Goal: Transaction & Acquisition: Purchase product/service

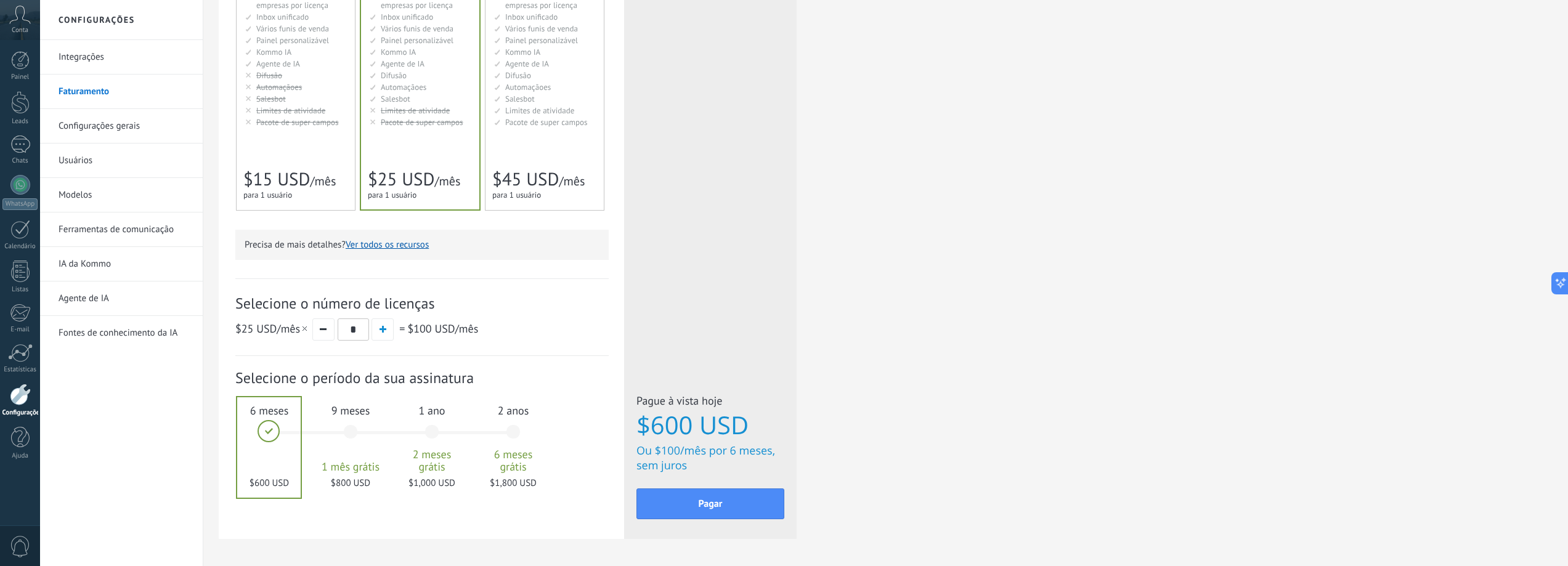
scroll to position [247, 0]
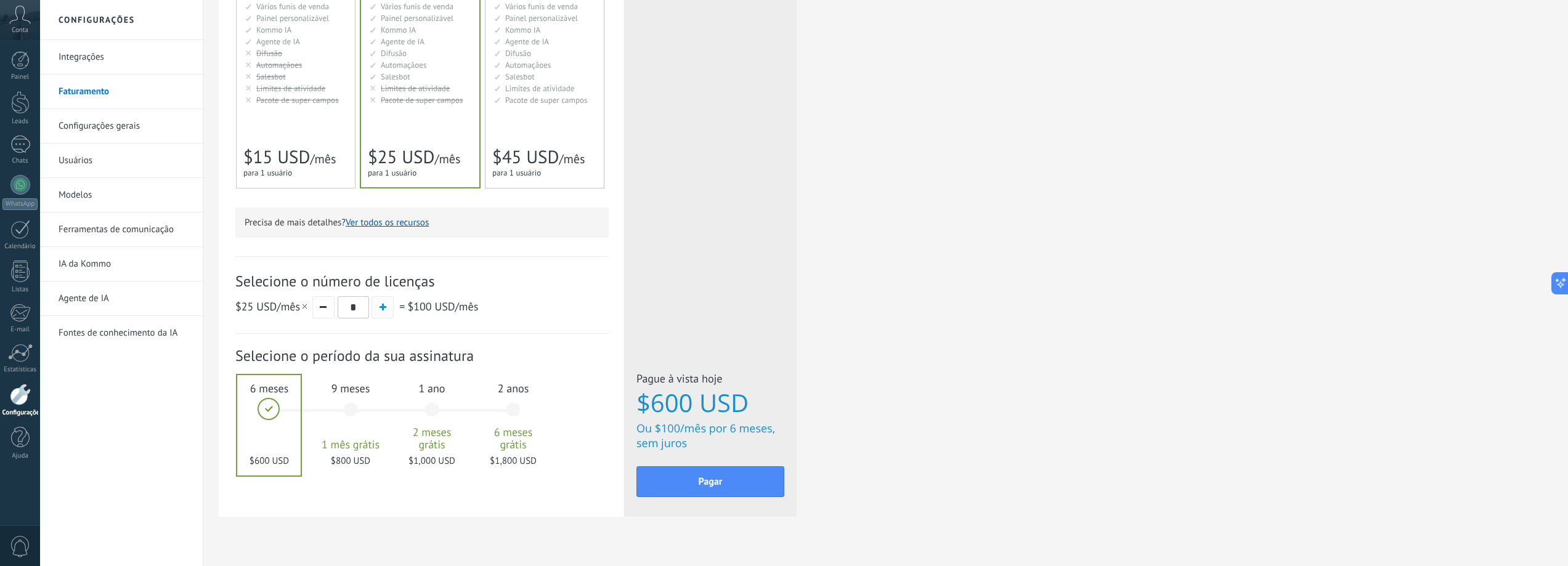
click at [382, 313] on button "button" at bounding box center [383, 308] width 22 height 22
click at [383, 308] on span "button" at bounding box center [383, 307] width 7 height 7
click at [365, 395] on span "9 meses" at bounding box center [351, 389] width 67 height 14
click at [445, 405] on div "1 ano 2 meses grátis $1,500 USD" at bounding box center [432, 416] width 67 height 87
click at [270, 405] on div "6 meses $900 USD" at bounding box center [270, 416] width 67 height 87
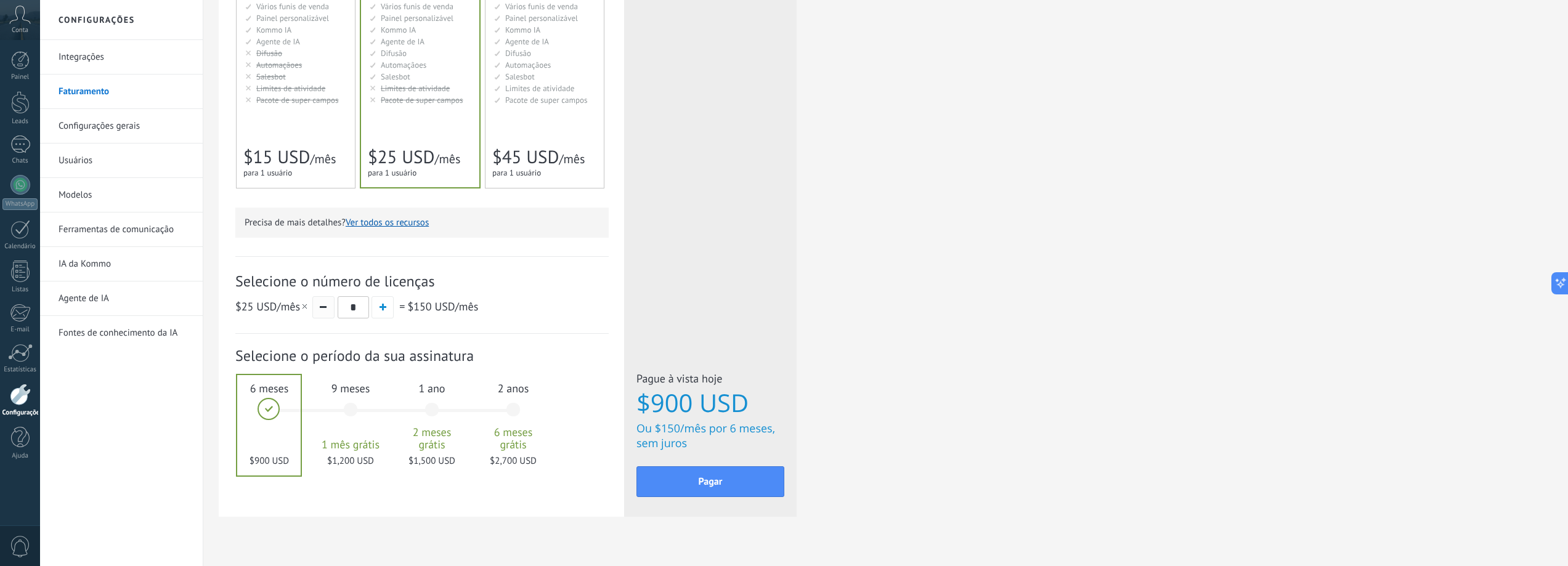
click at [325, 312] on button "button" at bounding box center [323, 308] width 22 height 22
click at [391, 306] on button "button" at bounding box center [383, 308] width 22 height 22
type input "*"
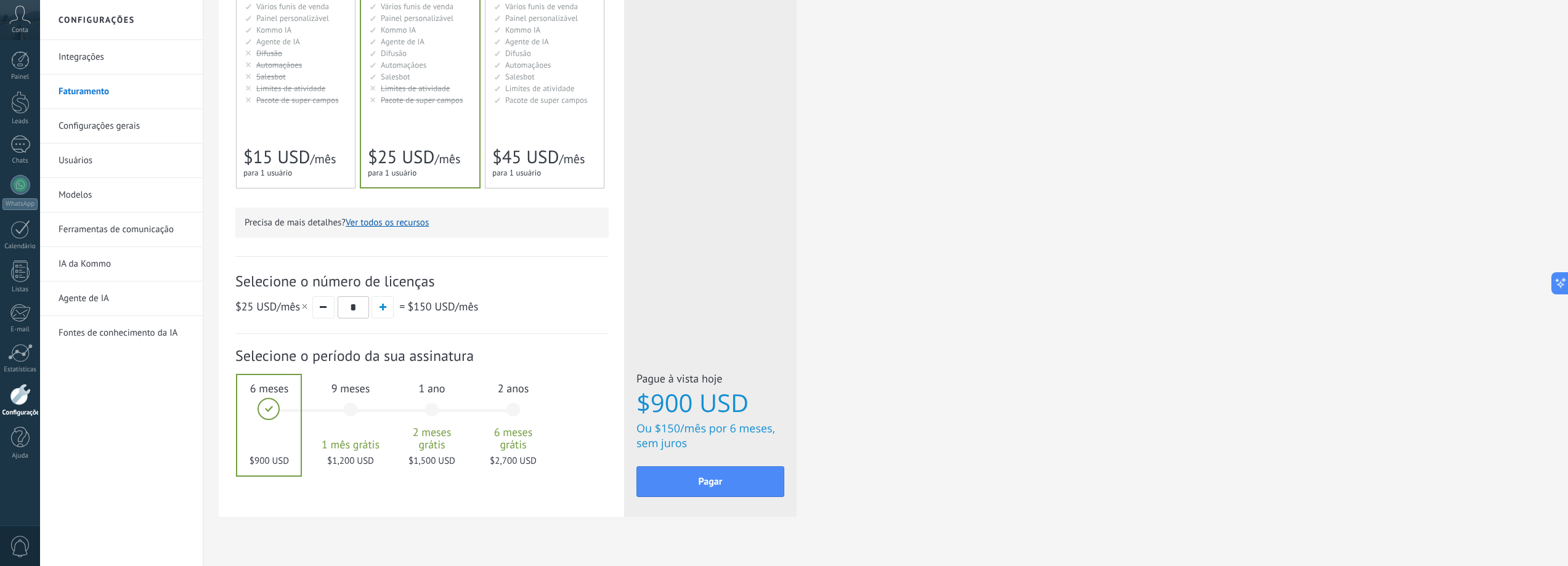
click at [423, 404] on div "1 ano 2 meses grátis $1,500 USD" at bounding box center [432, 416] width 67 height 87
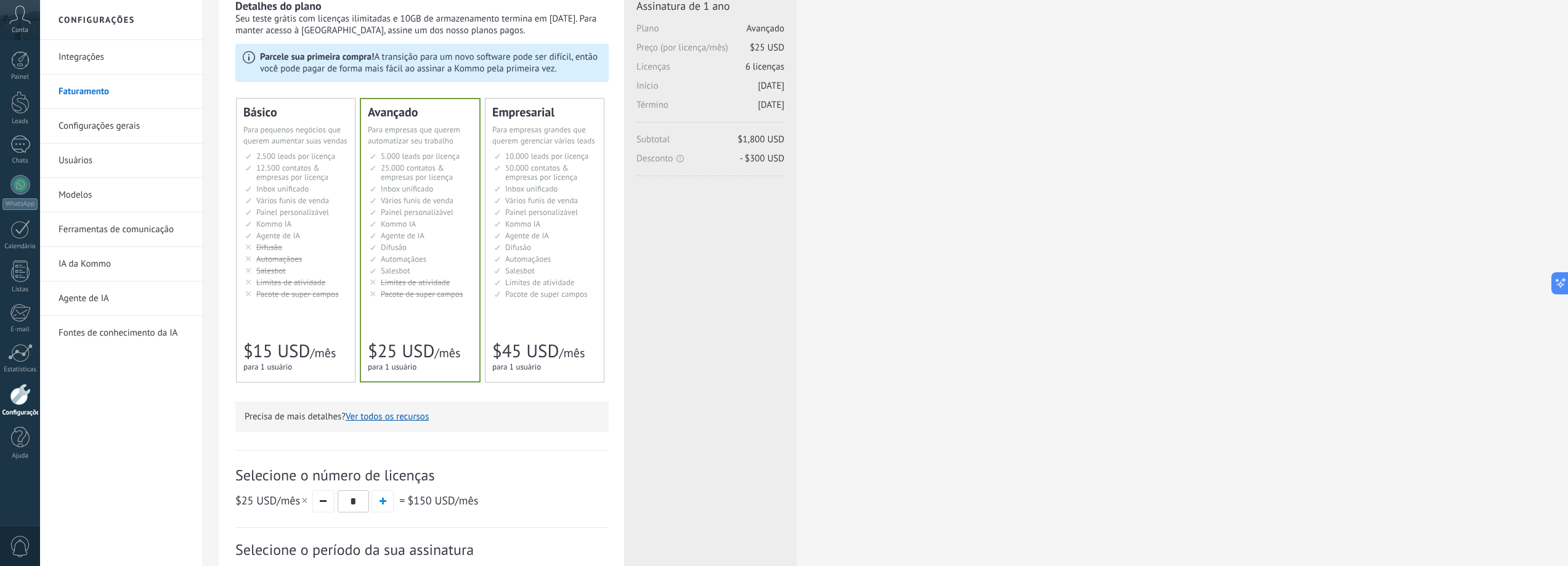
scroll to position [0, 0]
